Goal: Task Accomplishment & Management: Complete application form

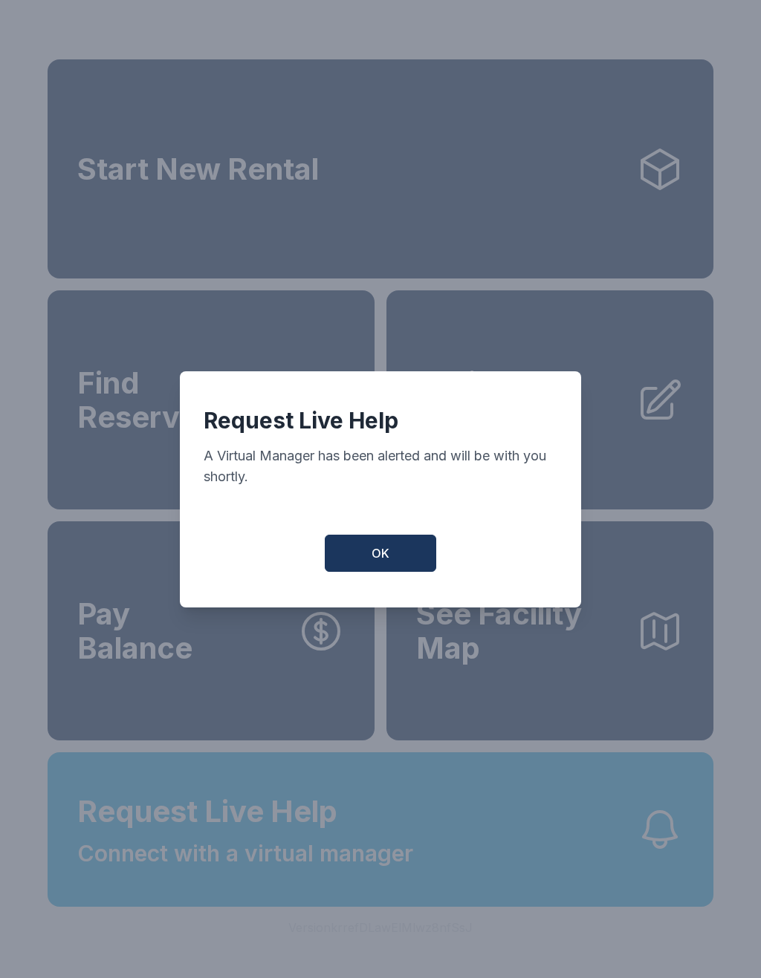
click at [394, 567] on button "OK" at bounding box center [380, 553] width 111 height 37
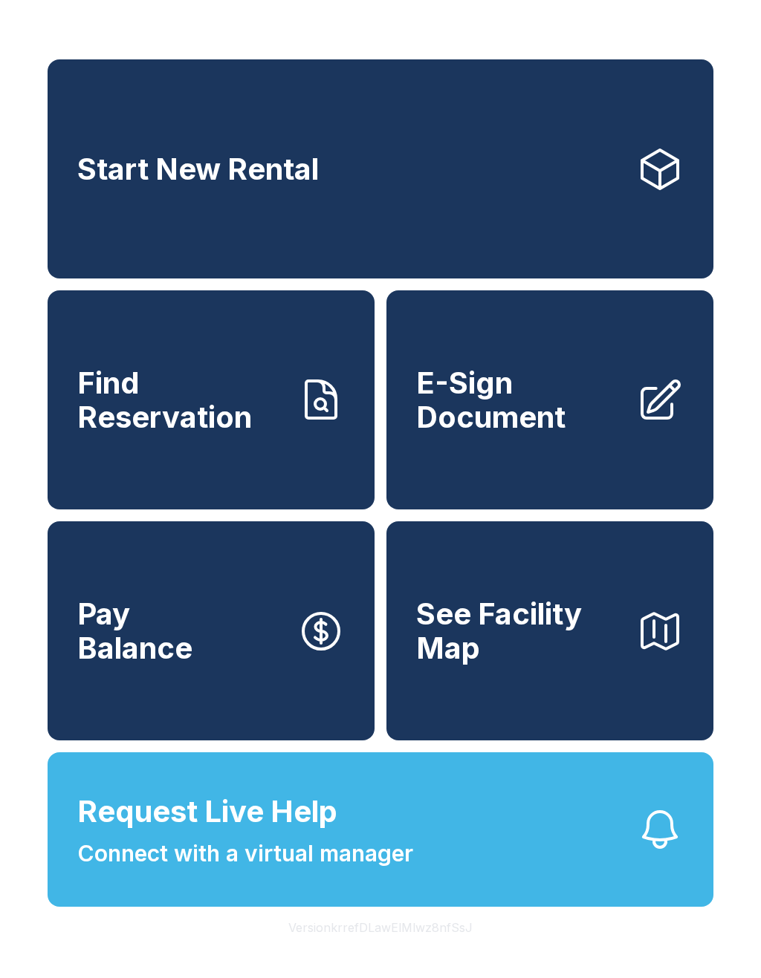
click at [457, 865] on button "Request Live Help Connect with a virtual manager" at bounding box center [380, 829] width 665 height 154
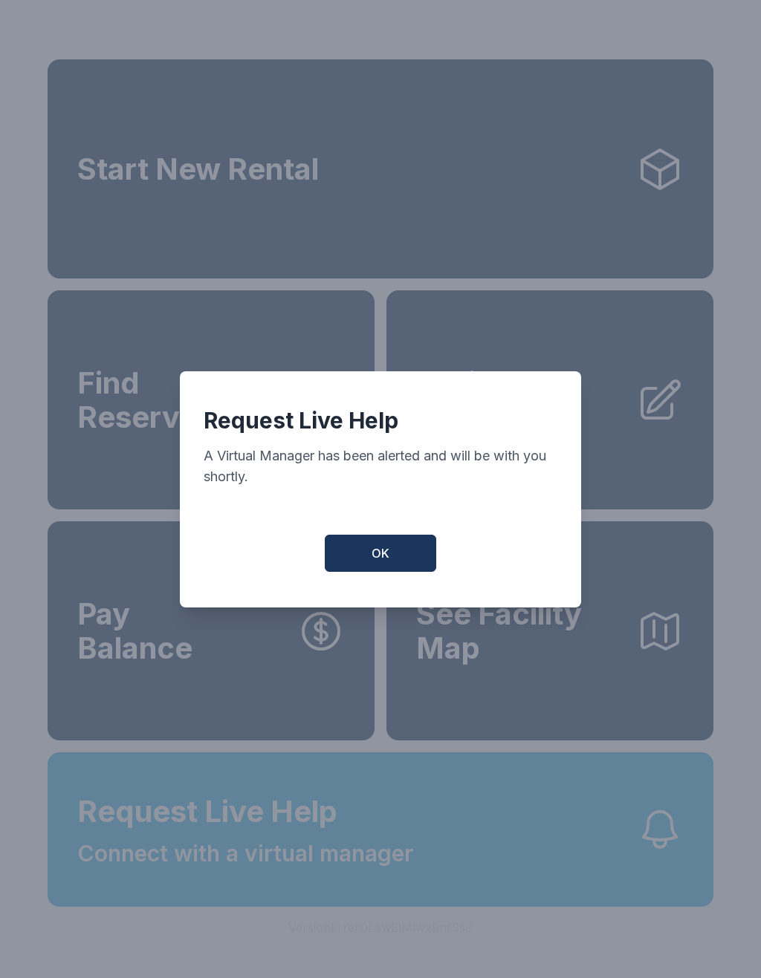
click at [372, 572] on button "OK" at bounding box center [380, 553] width 111 height 37
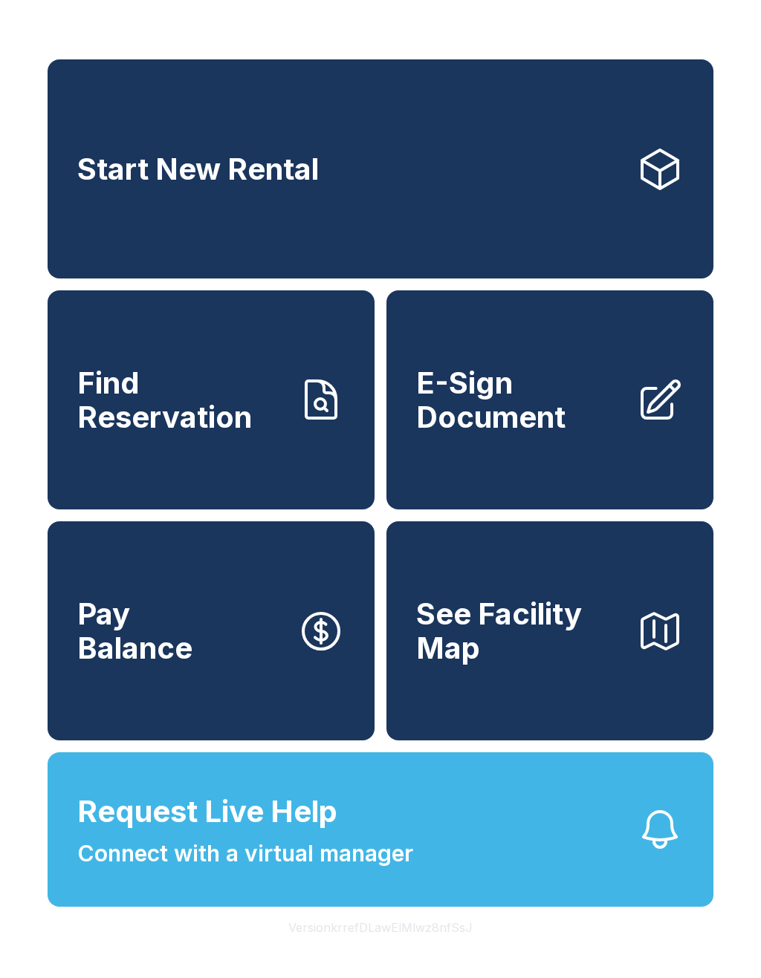
click at [604, 434] on span "E-Sign Document" at bounding box center [520, 400] width 208 height 68
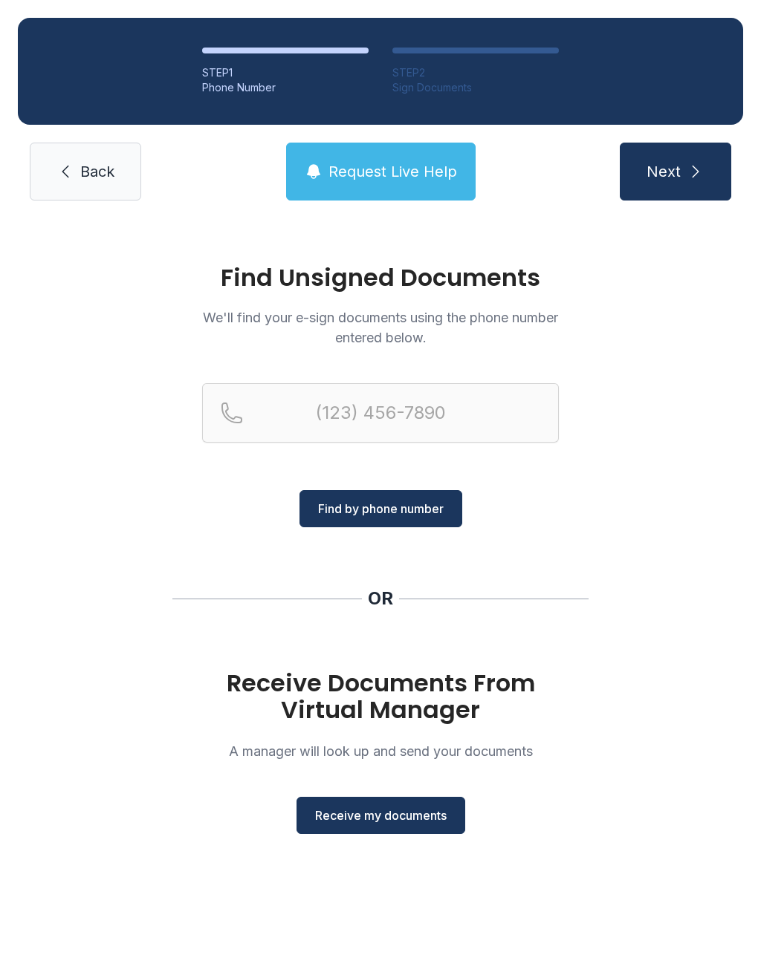
click at [411, 812] on span "Receive my documents" at bounding box center [380, 816] width 131 height 18
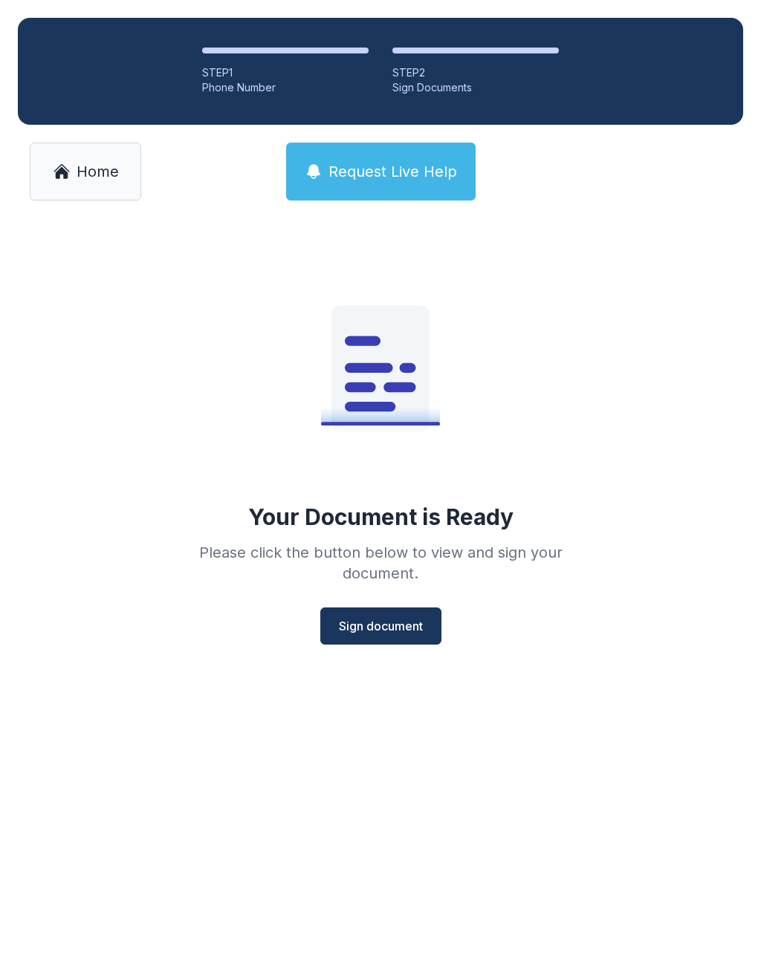
click at [394, 631] on span "Sign document" at bounding box center [381, 626] width 84 height 18
click at [74, 172] on link "Home" at bounding box center [85, 172] width 111 height 58
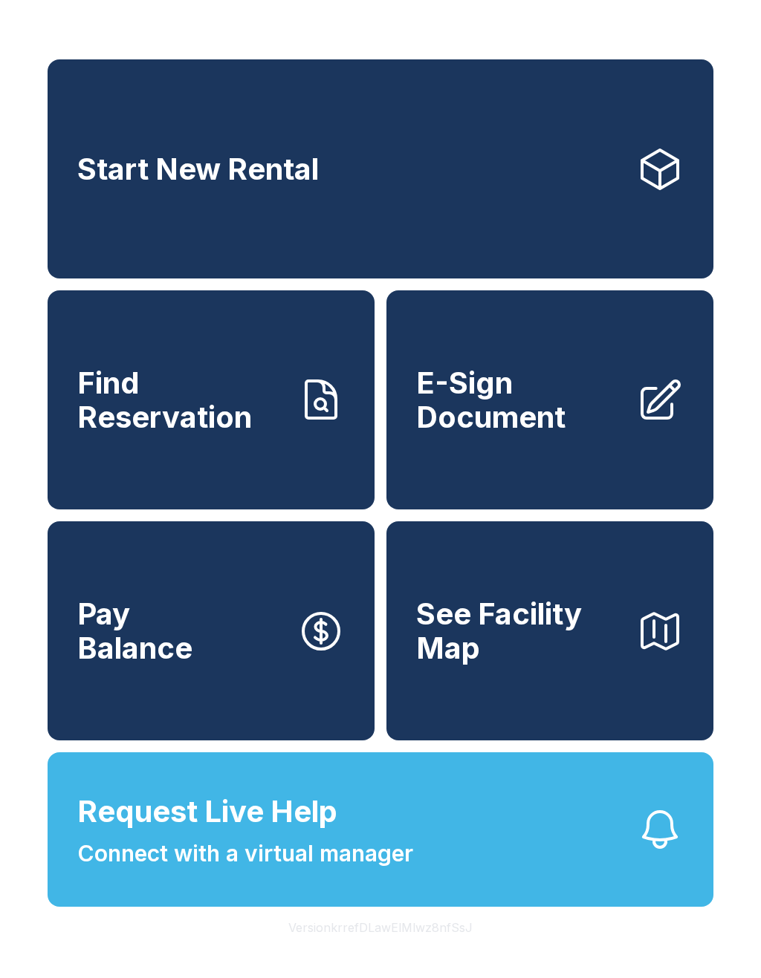
click at [640, 483] on link "E-Sign Document" at bounding box center [549, 399] width 327 height 219
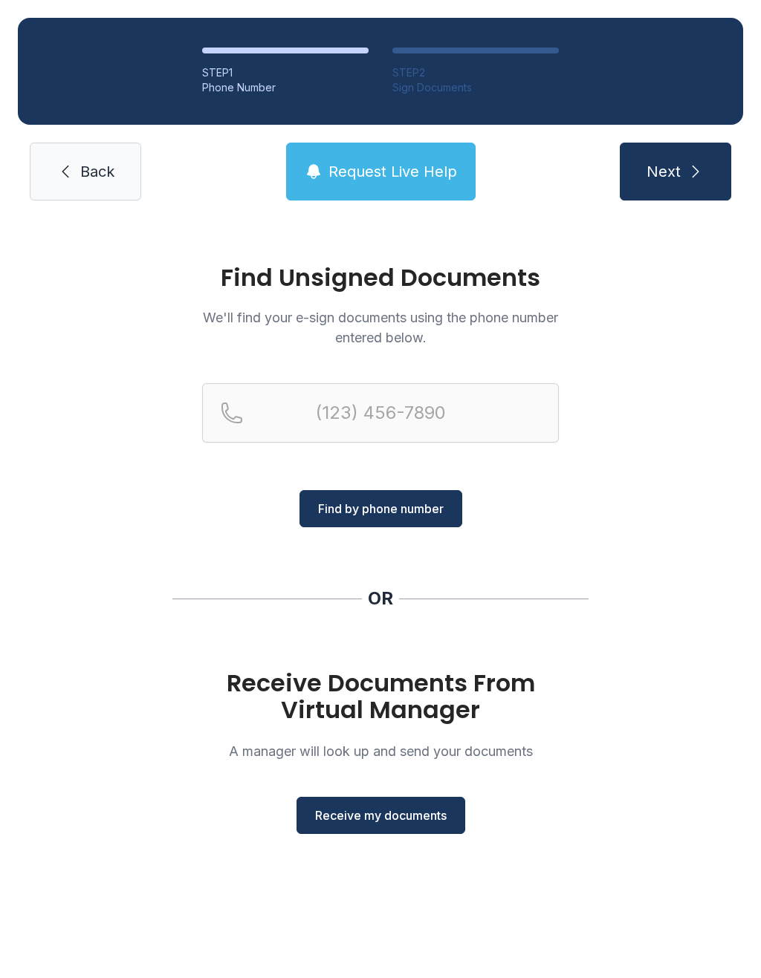
click at [405, 824] on span "Receive my documents" at bounding box center [380, 816] width 131 height 18
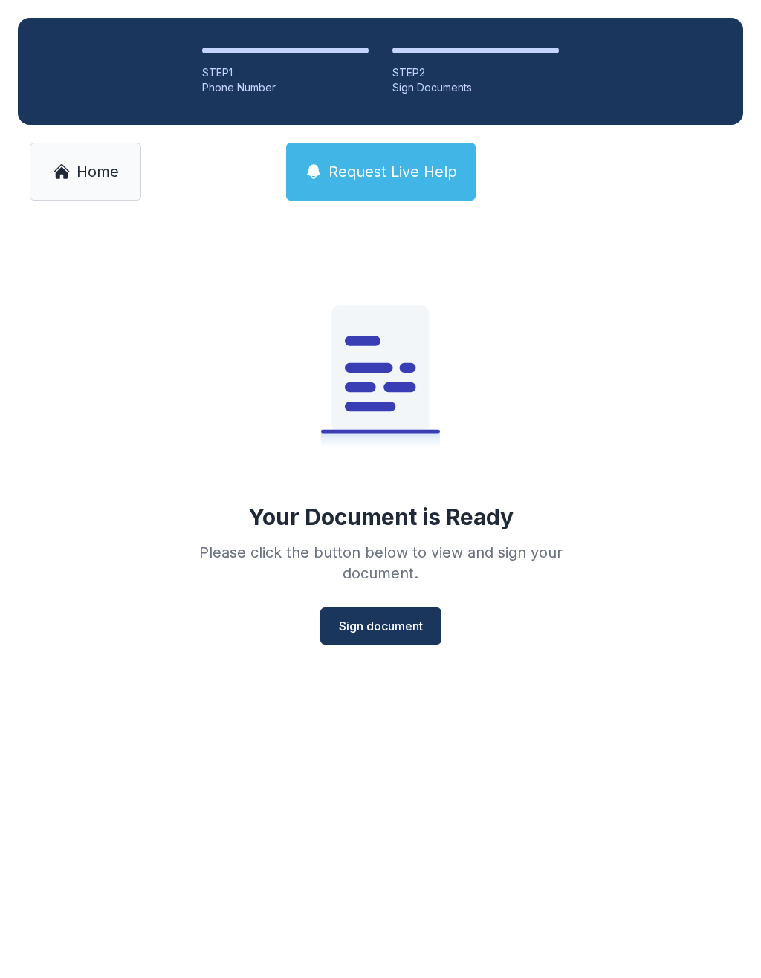
click at [408, 634] on span "Sign document" at bounding box center [381, 626] width 84 height 18
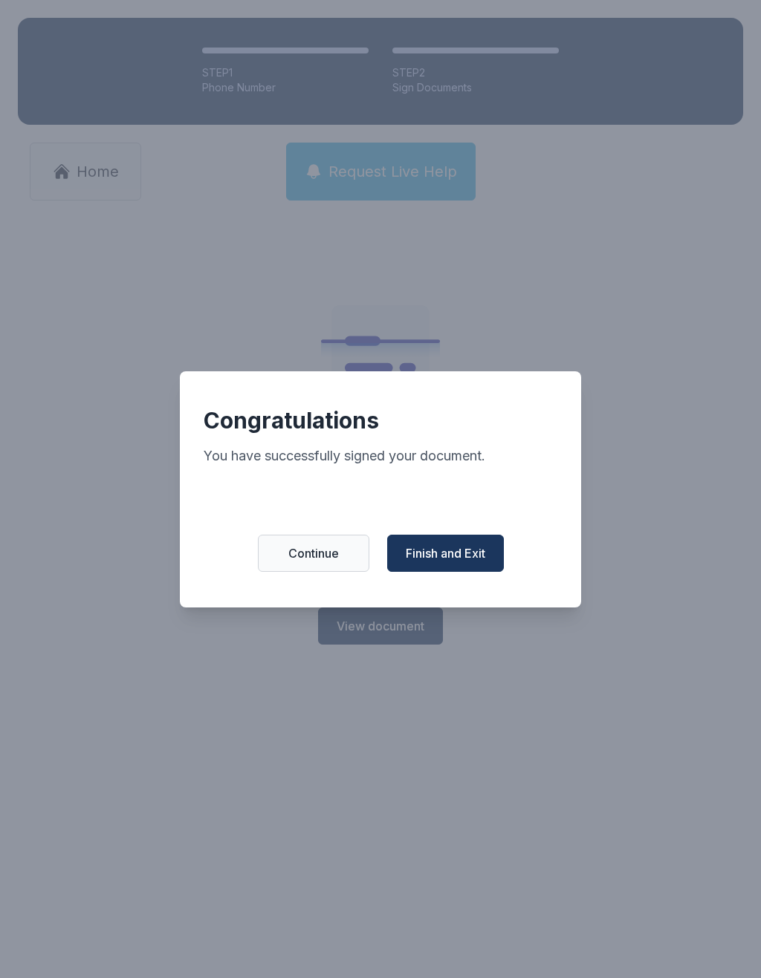
click at [469, 562] on span "Finish and Exit" at bounding box center [445, 553] width 79 height 18
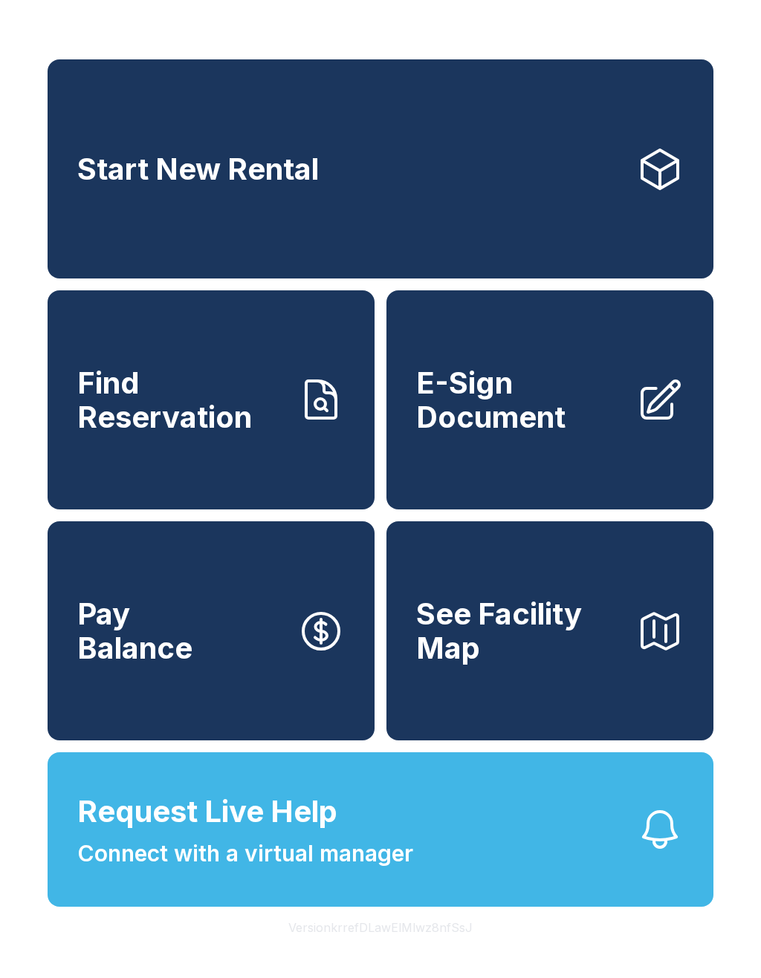
click at [504, 665] on span "See Facility Map" at bounding box center [520, 631] width 208 height 68
